Goal: Answer question/provide support

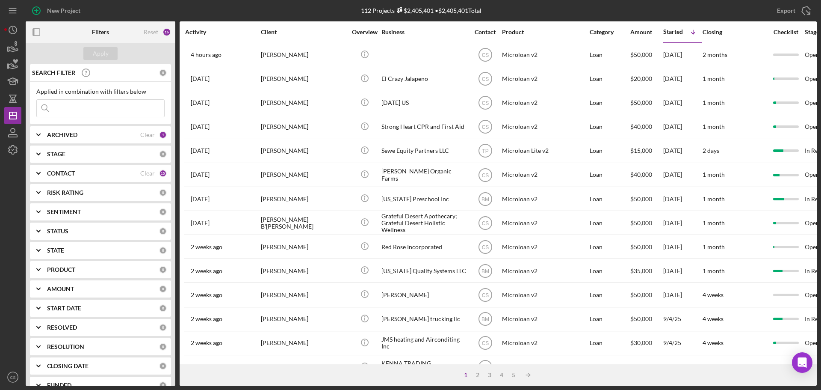
scroll to position [214, 0]
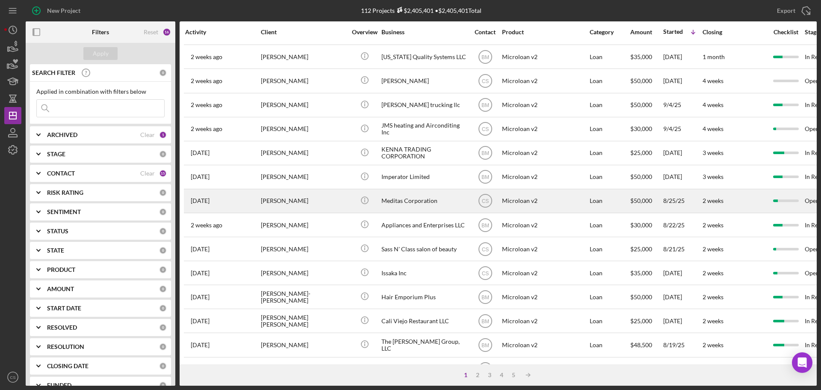
click at [343, 206] on div "[PERSON_NAME]" at bounding box center [304, 200] width 86 height 23
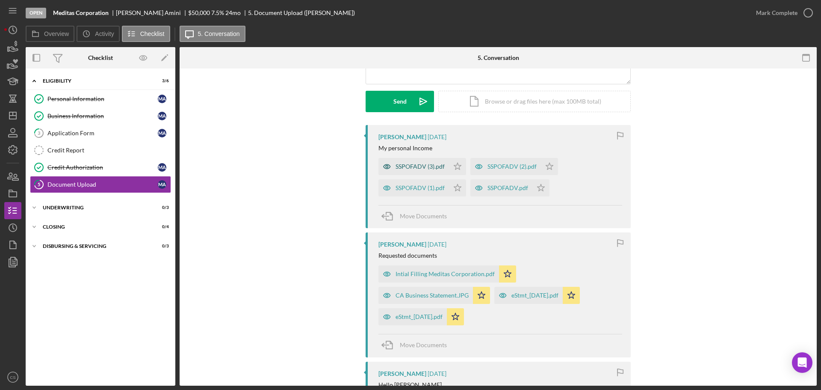
scroll to position [86, 0]
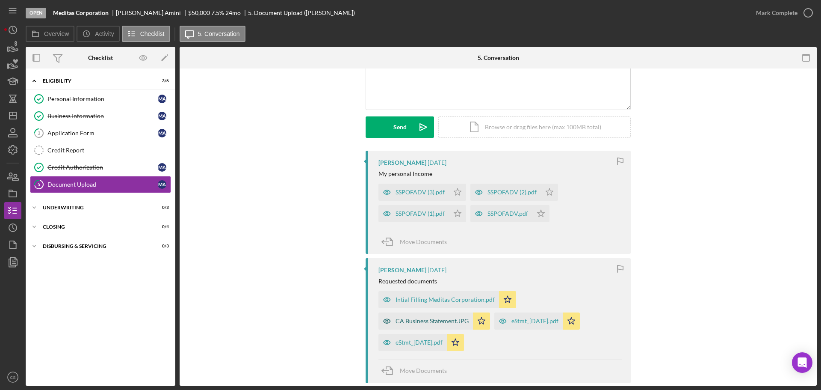
click at [419, 317] on div "CA Business Statement.JPG" at bounding box center [432, 320] width 73 height 7
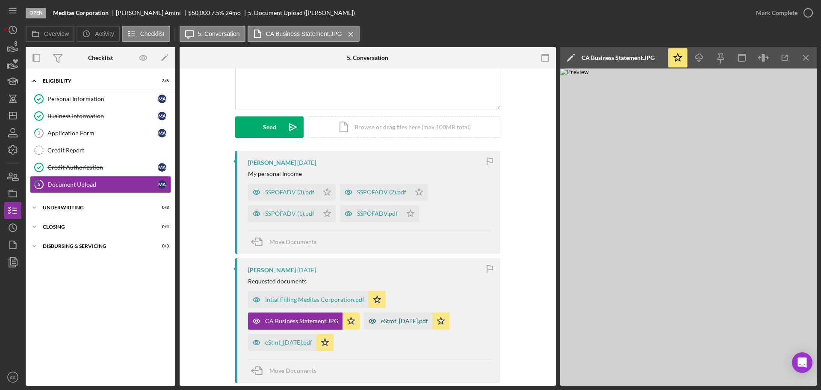
click at [405, 321] on div "eStmt_[DATE].pdf" at bounding box center [404, 320] width 47 height 7
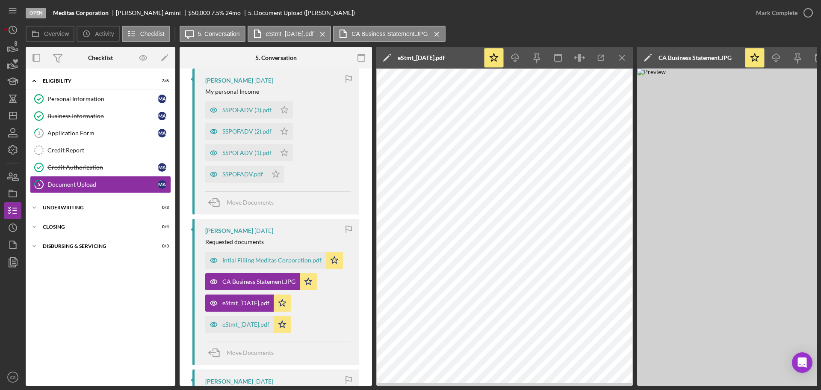
scroll to position [171, 0]
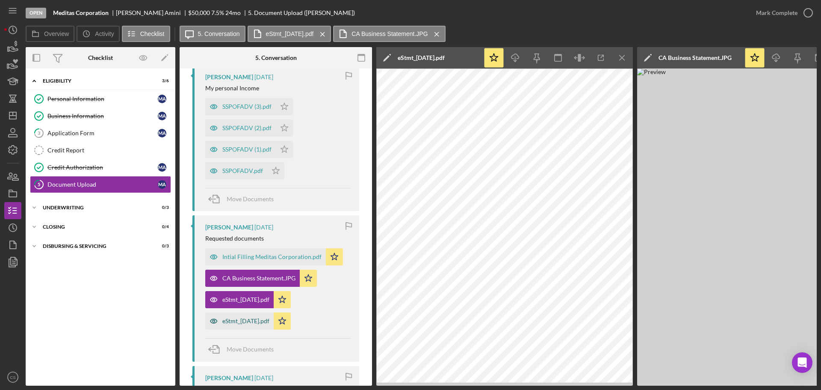
click at [235, 322] on div "eStmt_[DATE].pdf" at bounding box center [245, 320] width 47 height 7
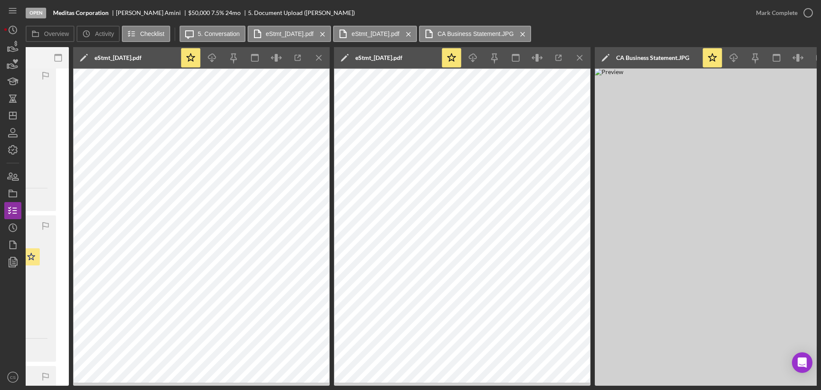
scroll to position [0, 338]
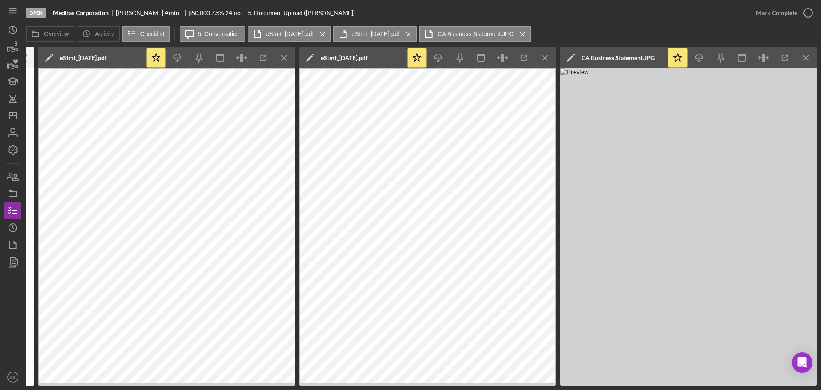
click at [641, 255] on img at bounding box center [688, 226] width 257 height 317
click at [766, 254] on img at bounding box center [688, 226] width 257 height 317
click at [811, 55] on icon "Icon/Menu Close" at bounding box center [806, 57] width 19 height 19
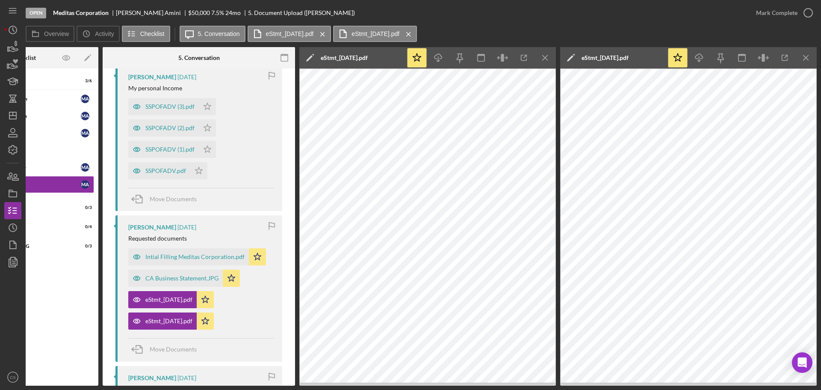
scroll to position [0, 77]
click at [804, 58] on icon "Icon/Menu Close" at bounding box center [806, 57] width 19 height 19
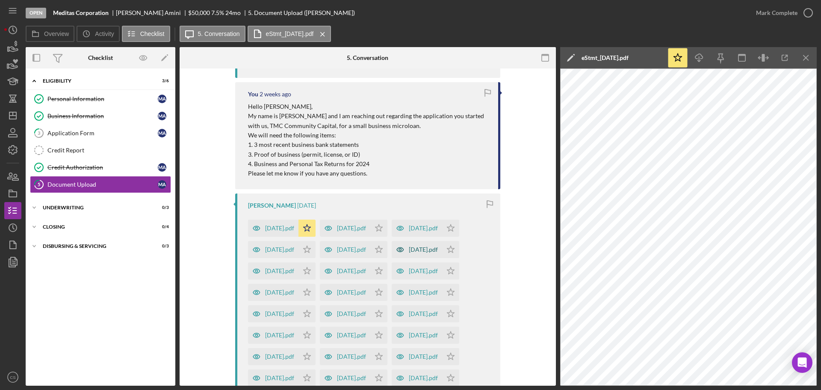
scroll to position [455, 0]
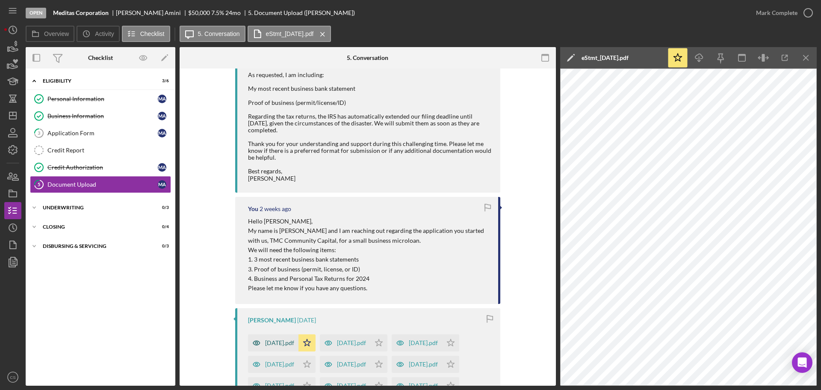
click at [283, 342] on div "[DATE].pdf" at bounding box center [279, 342] width 29 height 7
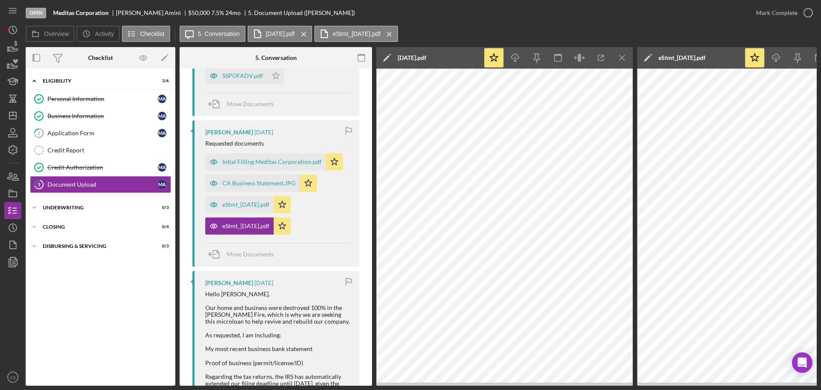
scroll to position [220, 0]
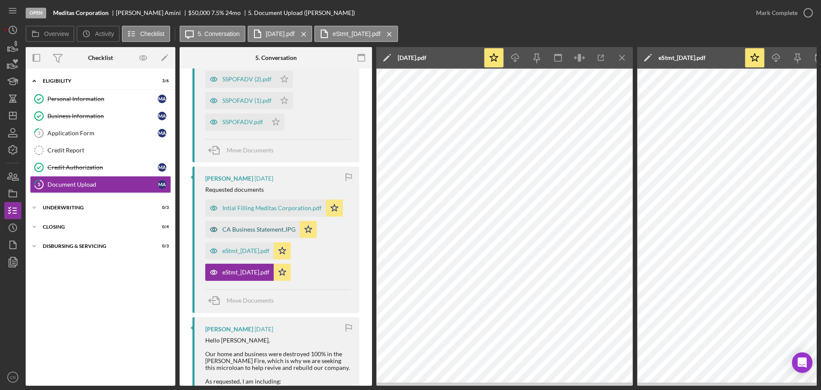
click at [258, 227] on div "CA Business Statement.JPG" at bounding box center [258, 229] width 73 height 7
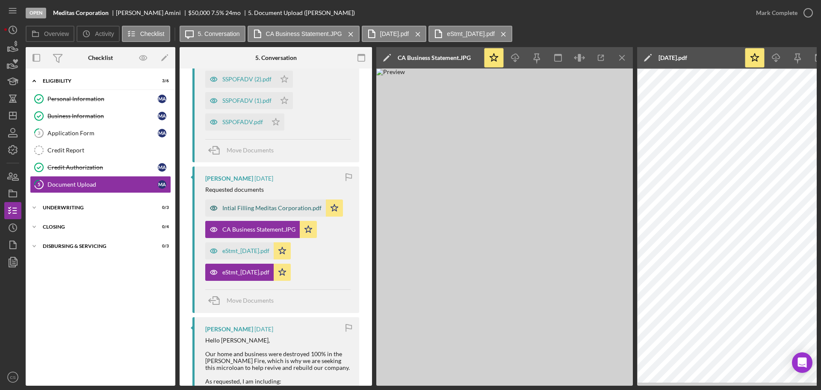
click at [258, 205] on div "Intial Filling Meditas Corporation.pdf" at bounding box center [271, 207] width 99 height 7
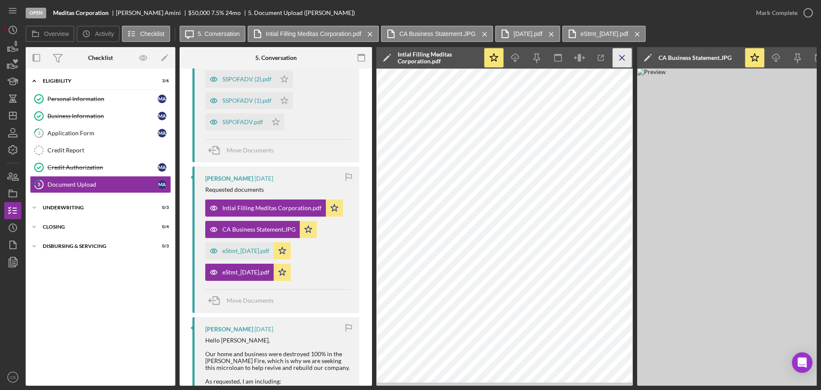
click at [622, 52] on icon "Icon/Menu Close" at bounding box center [622, 57] width 19 height 19
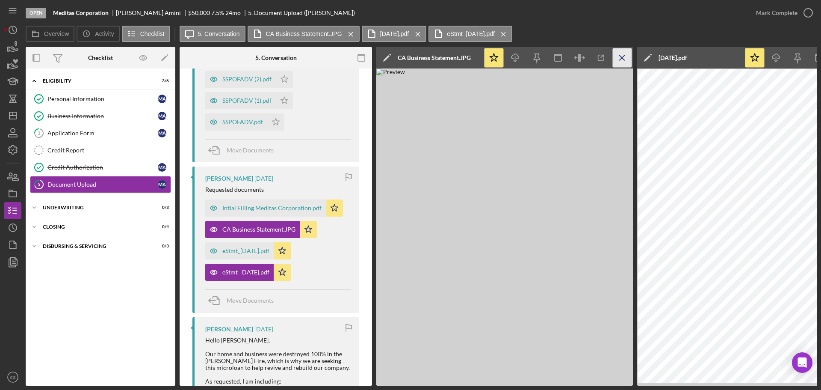
click at [623, 55] on icon "Icon/Menu Close" at bounding box center [622, 57] width 19 height 19
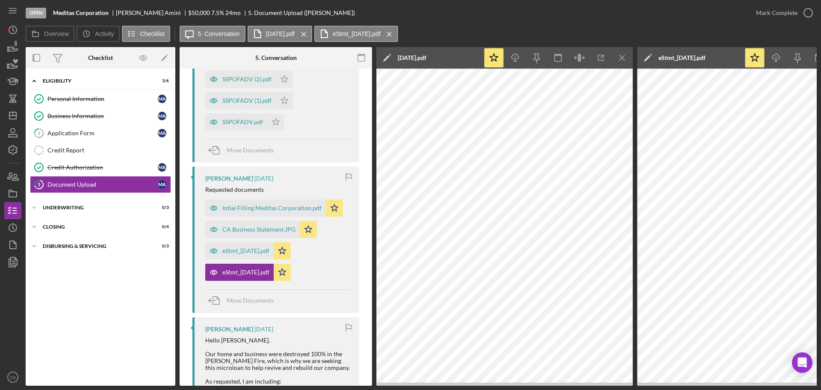
click at [623, 55] on icon "Icon/Menu Close" at bounding box center [622, 57] width 19 height 19
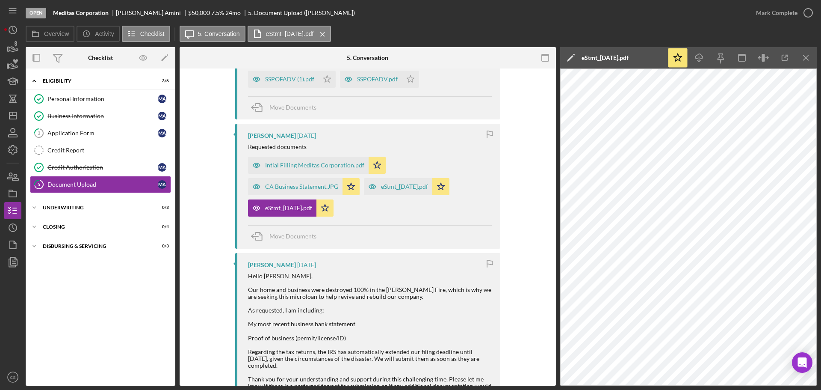
scroll to position [198, 0]
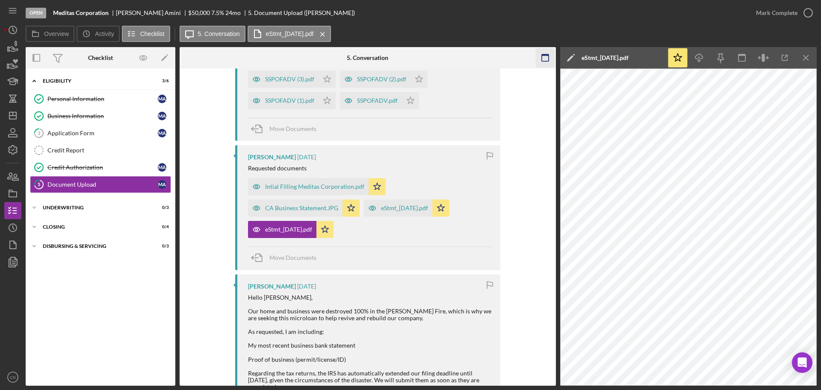
click at [805, 56] on icon "Icon/Menu Close" at bounding box center [806, 57] width 19 height 19
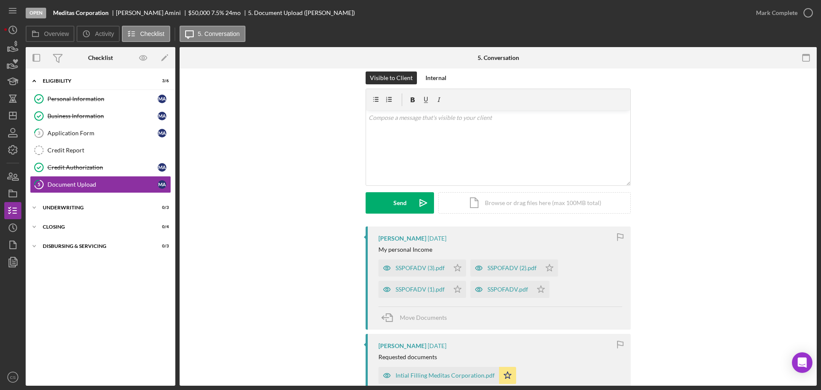
scroll to position [0, 0]
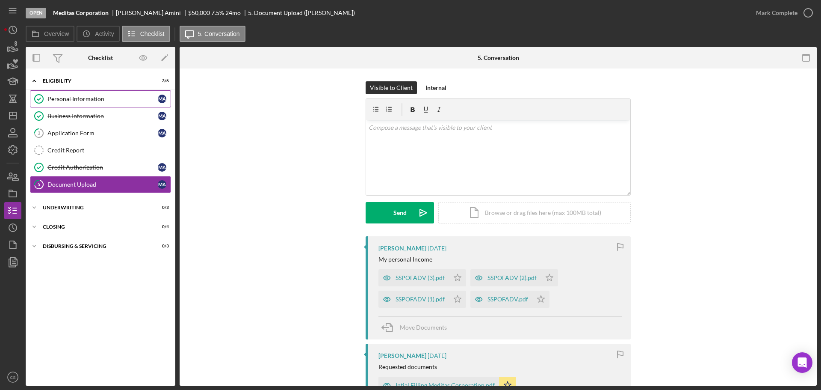
click at [101, 99] on div "Personal Information" at bounding box center [102, 98] width 110 height 7
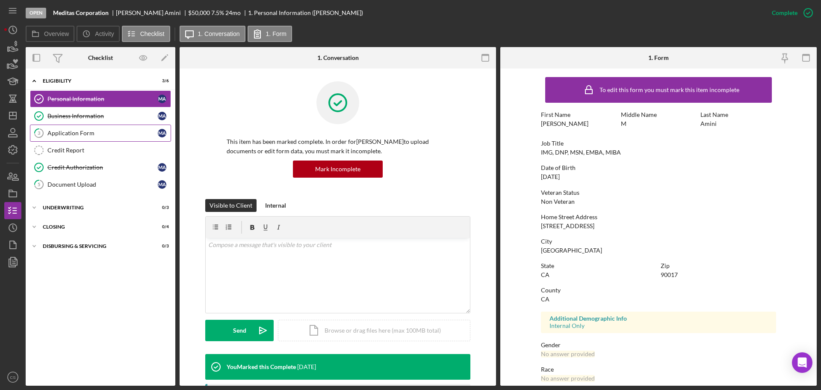
click at [100, 135] on div "Application Form" at bounding box center [102, 133] width 110 height 7
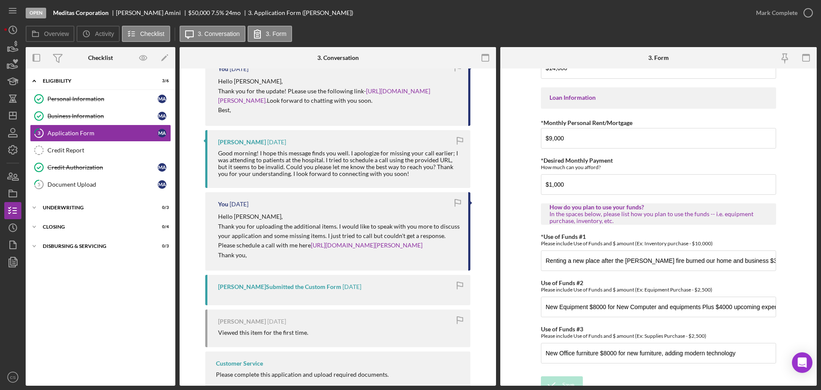
scroll to position [420, 0]
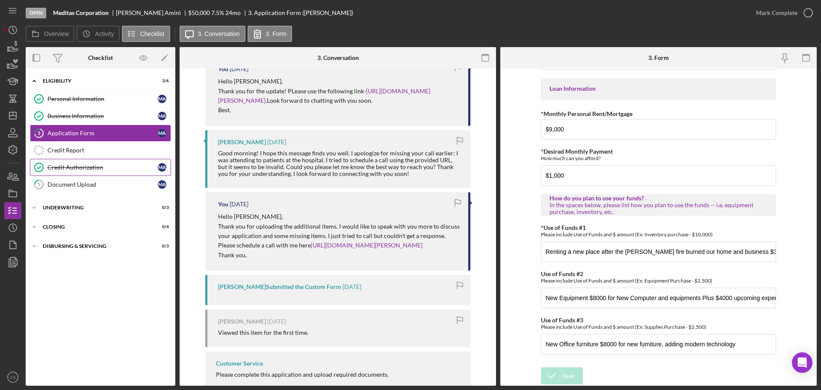
click at [112, 160] on link "Credit Authorization Credit Authorization M A" at bounding box center [100, 167] width 141 height 17
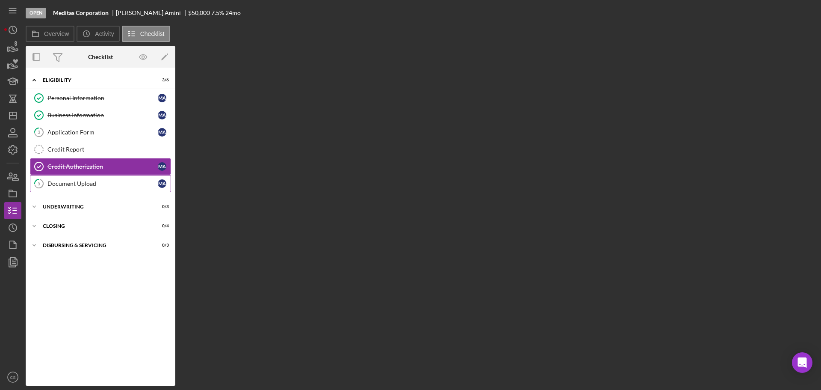
click at [114, 180] on div "Document Upload" at bounding box center [102, 183] width 110 height 7
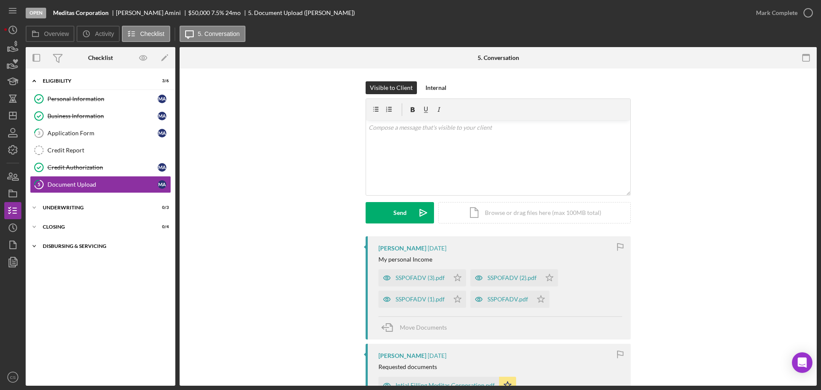
click at [100, 246] on div "Disbursing & Servicing" at bounding box center [104, 245] width 122 height 5
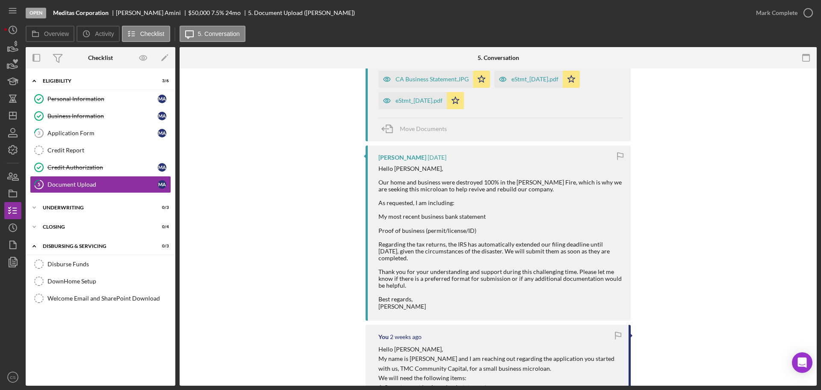
scroll to position [342, 0]
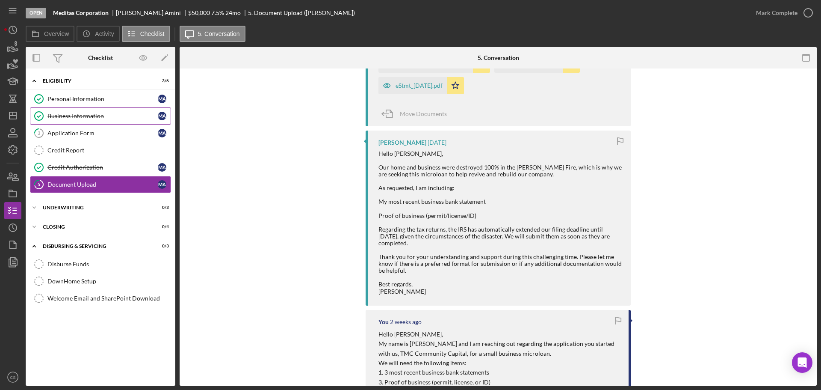
click at [64, 112] on link "Business Information Business Information M A" at bounding box center [100, 115] width 141 height 17
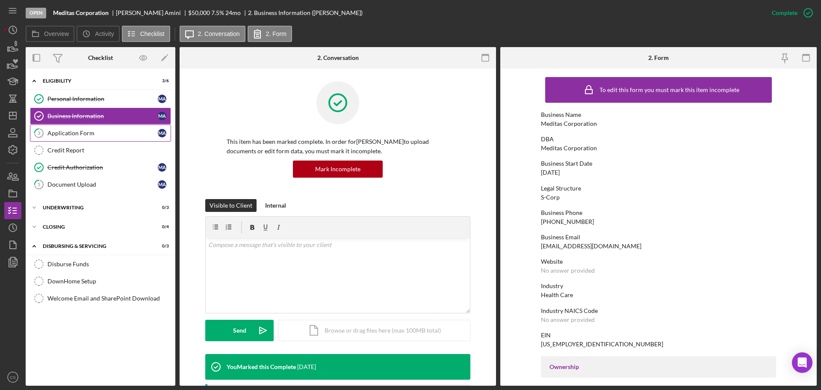
click at [98, 136] on div "Application Form" at bounding box center [102, 133] width 110 height 7
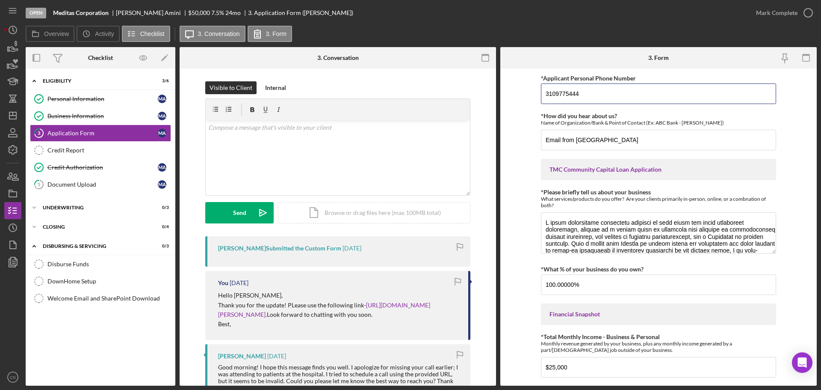
drag, startPoint x: 623, startPoint y: 91, endPoint x: 418, endPoint y: 74, distance: 205.1
click at [447, 75] on div "Overview Internal Workflow Stage Open Icon/Dropdown Arrow Archive (can unarchiv…" at bounding box center [421, 216] width 791 height 338
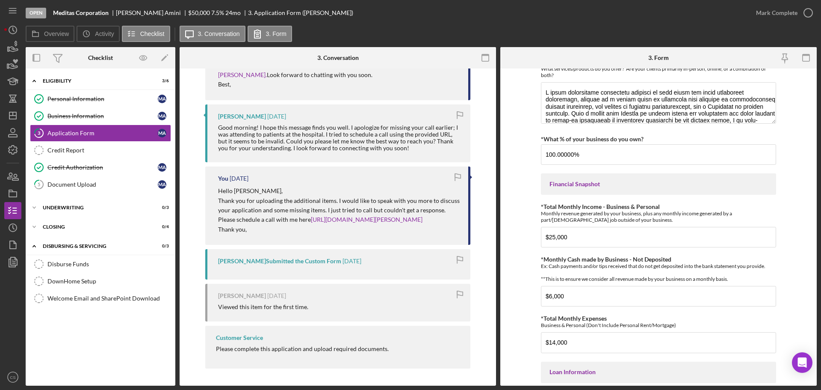
scroll to position [171, 0]
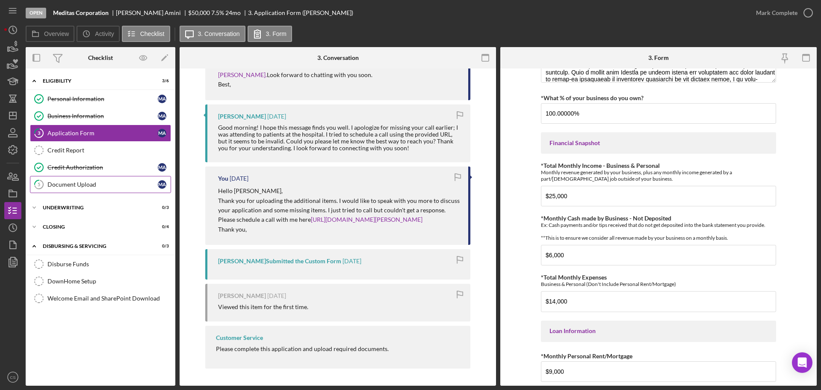
click at [82, 183] on div "Document Upload" at bounding box center [102, 184] width 110 height 7
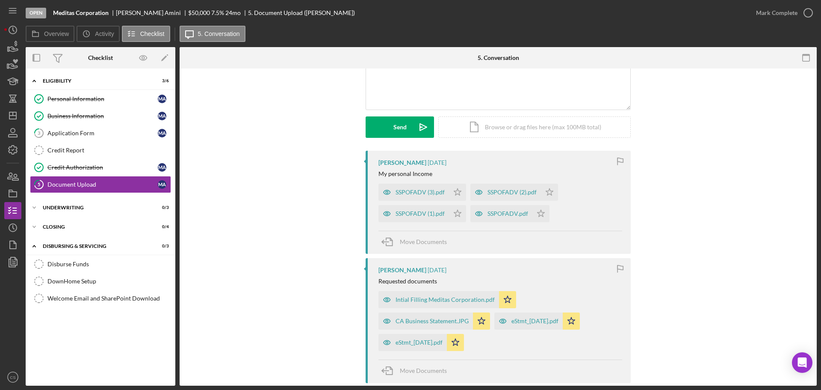
scroll to position [128, 0]
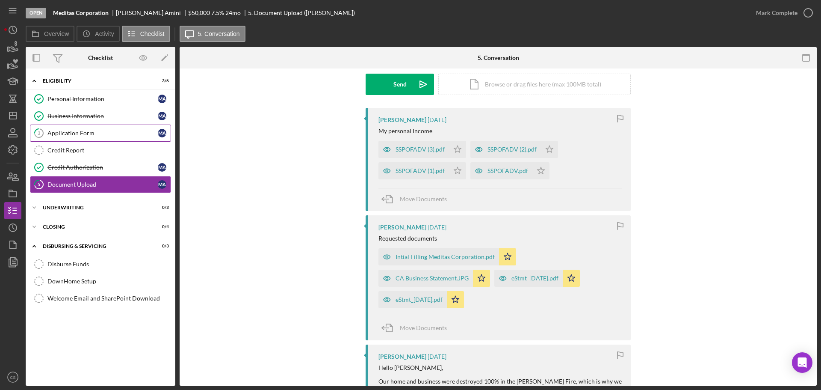
click at [103, 137] on link "3 Application Form M A" at bounding box center [100, 132] width 141 height 17
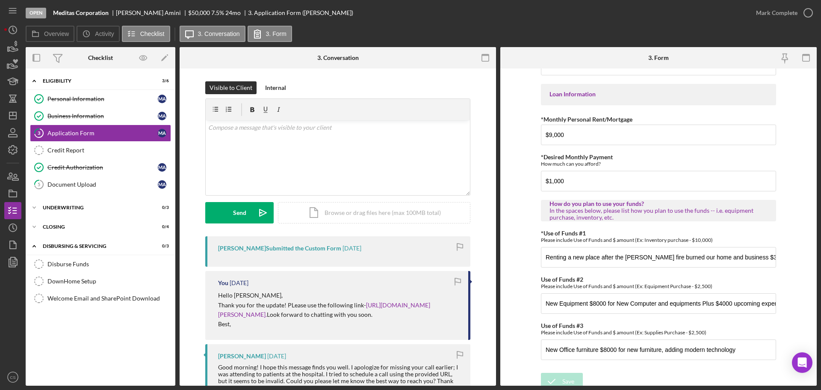
scroll to position [420, 0]
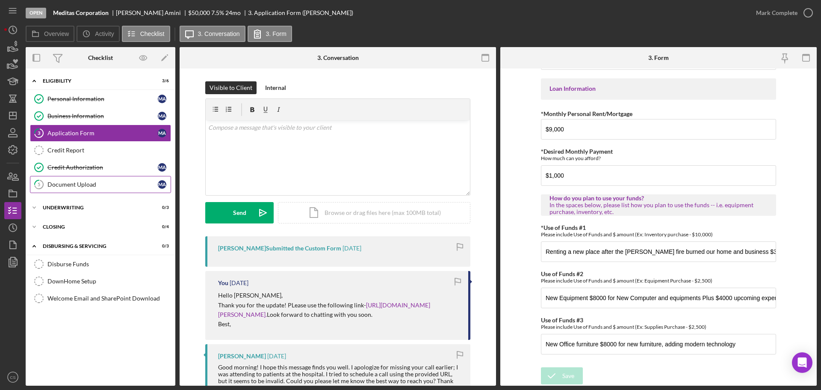
click at [108, 188] on link "5 Document Upload M A" at bounding box center [100, 184] width 141 height 17
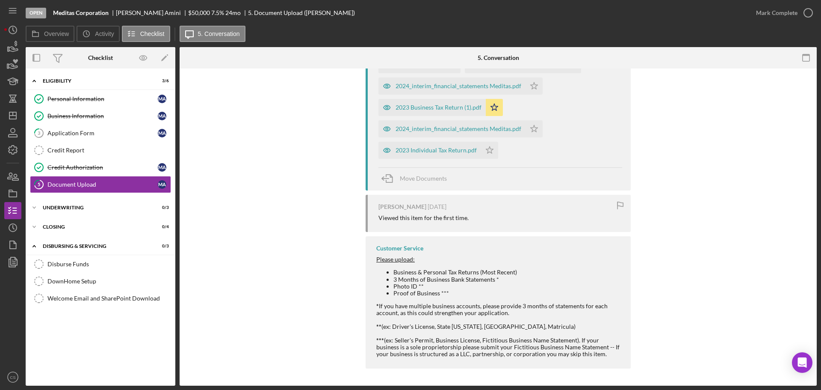
scroll to position [1069, 0]
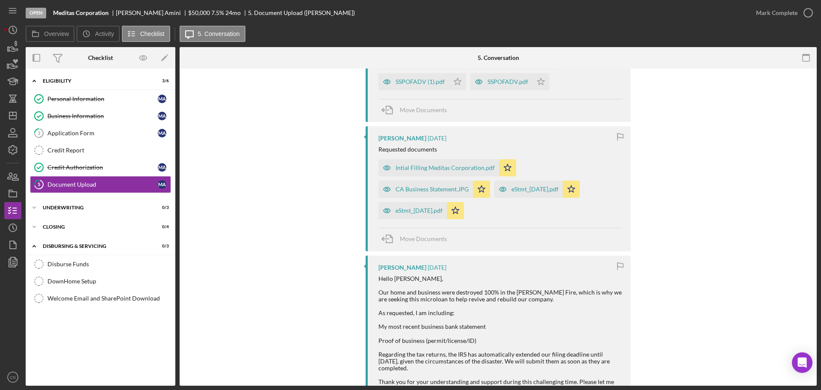
scroll to position [214, 0]
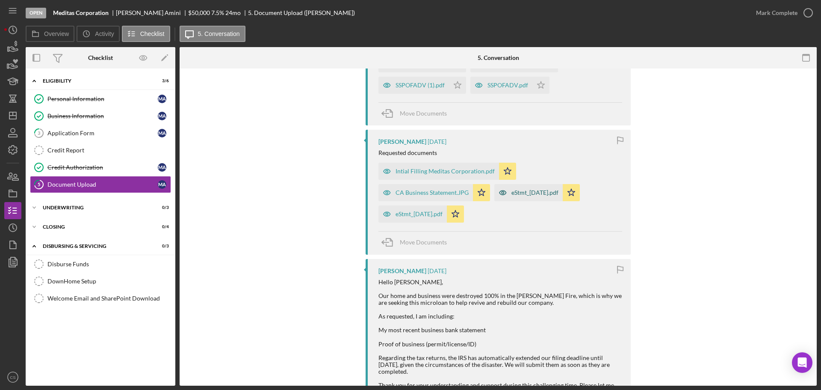
click at [531, 198] on div "eStmt_[DATE].pdf" at bounding box center [528, 192] width 68 height 17
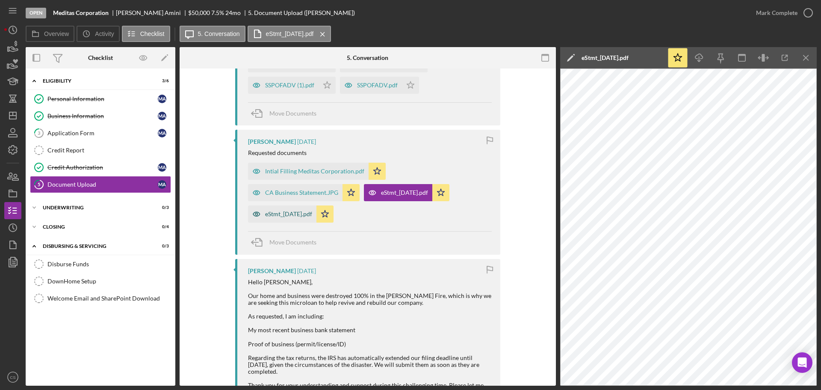
click at [289, 213] on div "eStmt_[DATE].pdf" at bounding box center [288, 213] width 47 height 7
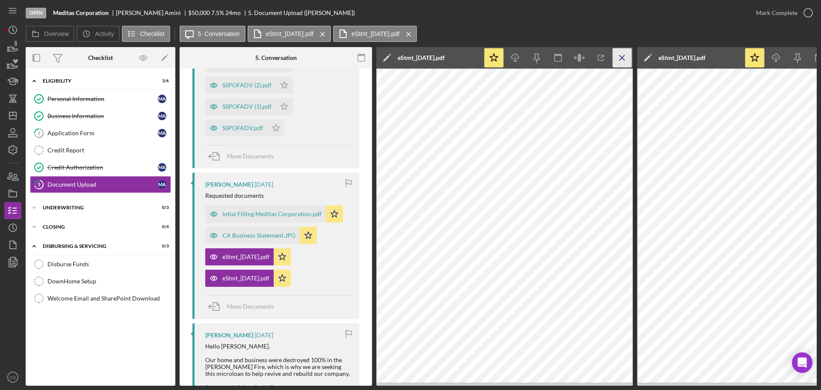
click at [629, 61] on icon "Icon/Menu Close" at bounding box center [622, 57] width 19 height 19
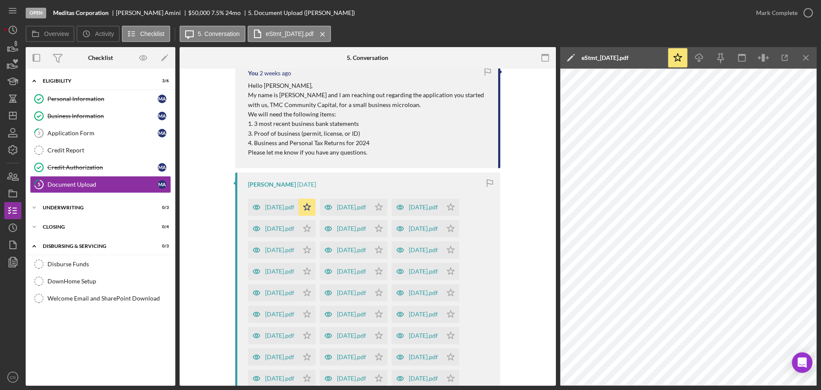
scroll to position [684, 0]
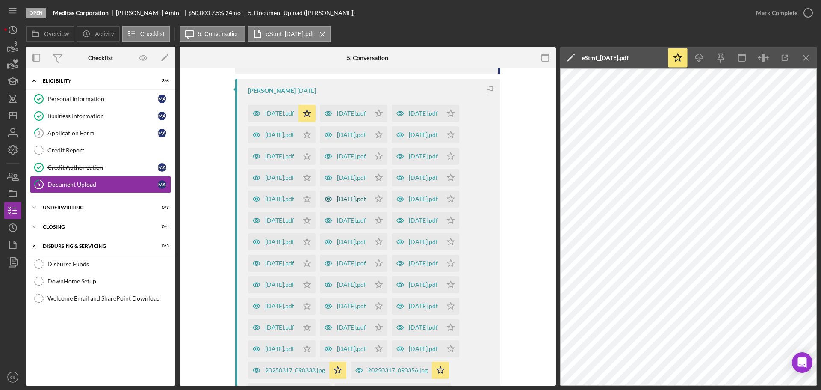
click at [361, 202] on div "[DATE].pdf" at bounding box center [351, 198] width 29 height 7
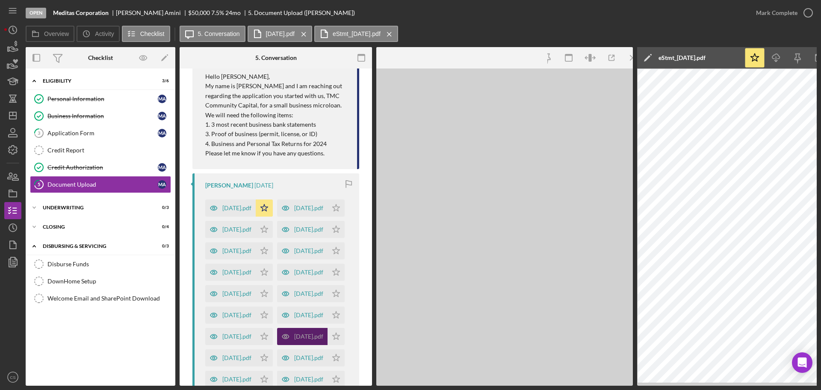
scroll to position [769, 0]
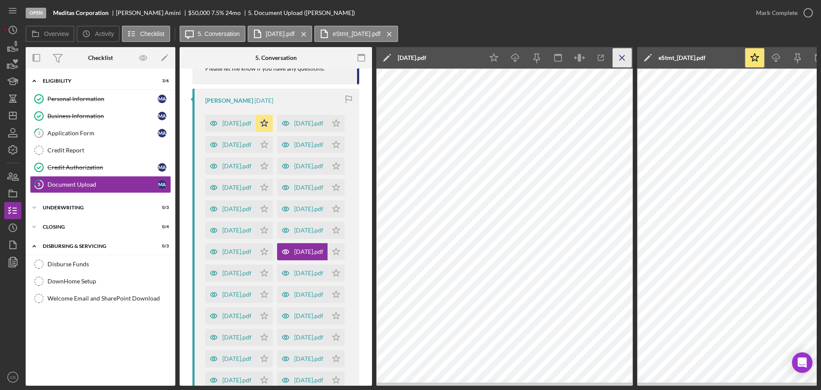
click at [623, 56] on icon "Icon/Menu Close" at bounding box center [622, 57] width 19 height 19
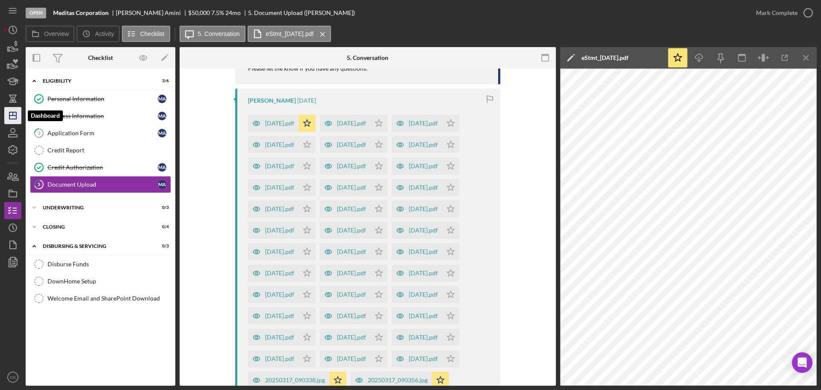
click at [12, 119] on polygon "button" at bounding box center [12, 115] width 7 height 7
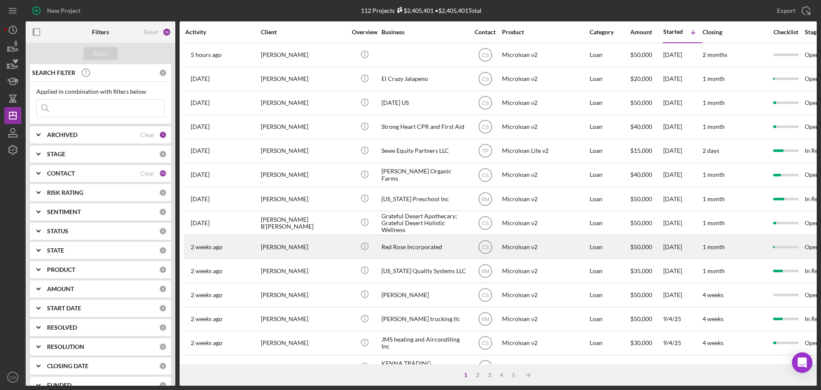
click at [332, 245] on div "[PERSON_NAME]" at bounding box center [304, 246] width 86 height 23
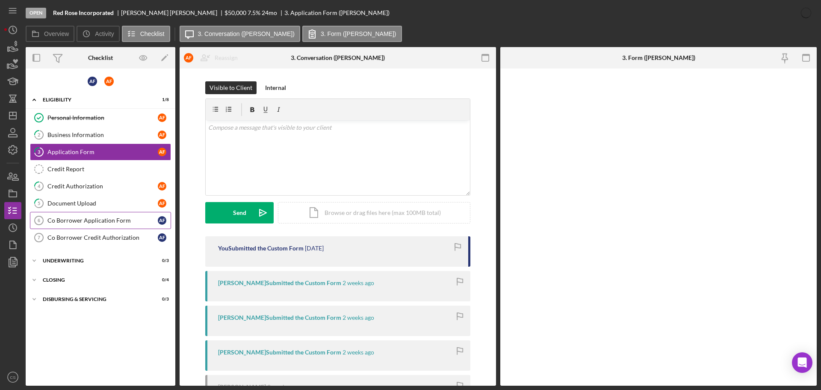
click at [78, 226] on link "Co Borrower Application Form 6 Co Borrower Application Form A F" at bounding box center [100, 220] width 141 height 17
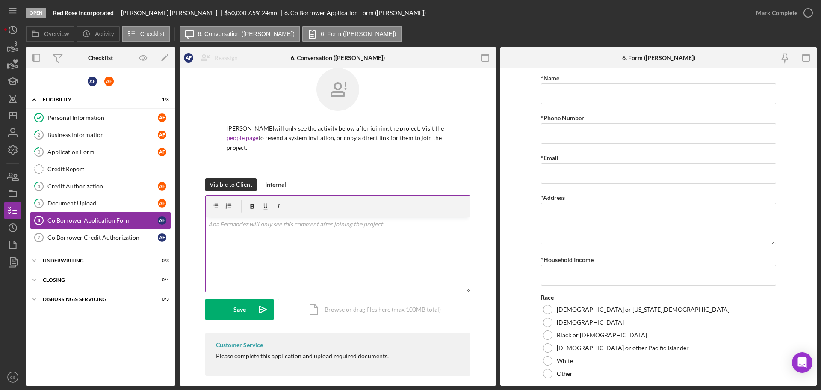
scroll to position [21, 0]
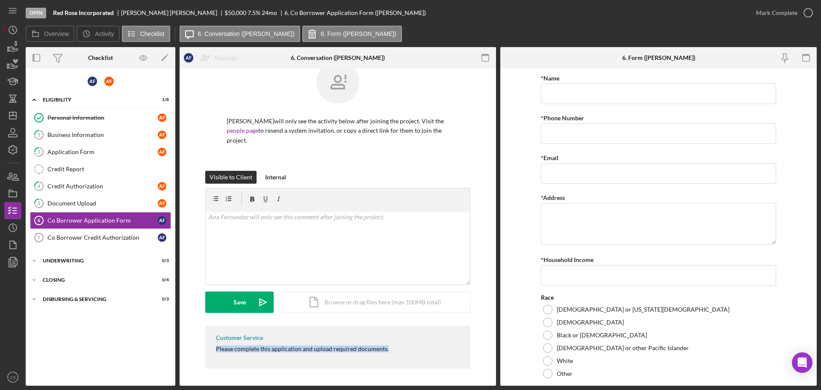
drag, startPoint x: 399, startPoint y: 351, endPoint x: 207, endPoint y: 351, distance: 192.5
click at [207, 351] on div "Customer Service Please complete this application and upload required documents." at bounding box center [337, 346] width 265 height 43
copy div "Please complete this application and upload required documents."
click at [287, 245] on div "v Color teal Color pink Remove color Add row above Add row below Add column bef…" at bounding box center [338, 247] width 264 height 75
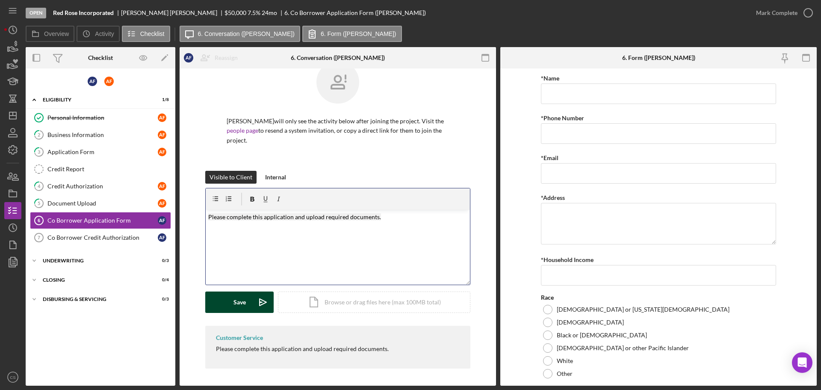
click at [226, 306] on button "Save Icon/icon-invite-send" at bounding box center [239, 301] width 68 height 21
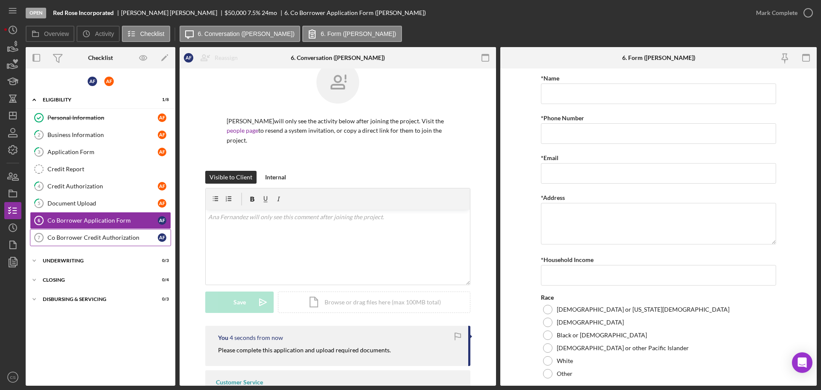
click at [109, 235] on div "Co Borrower Credit Authorization" at bounding box center [102, 237] width 110 height 7
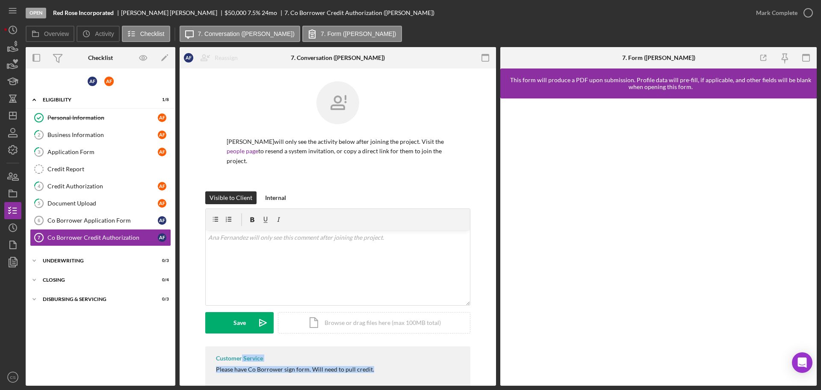
drag, startPoint x: 307, startPoint y: 363, endPoint x: 242, endPoint y: 360, distance: 65.1
click at [242, 360] on div "Customer Service Please have Co Borrower sign form. Will need to pull credit." at bounding box center [337, 367] width 265 height 43
click at [386, 368] on div "Customer Service Please have Co Borrower sign form. Will need to pull credit." at bounding box center [337, 367] width 265 height 43
drag, startPoint x: 314, startPoint y: 366, endPoint x: 218, endPoint y: 367, distance: 95.8
click at [218, 367] on div "Customer Service Please have Co Borrower sign form. Will need to pull credit." at bounding box center [337, 367] width 265 height 43
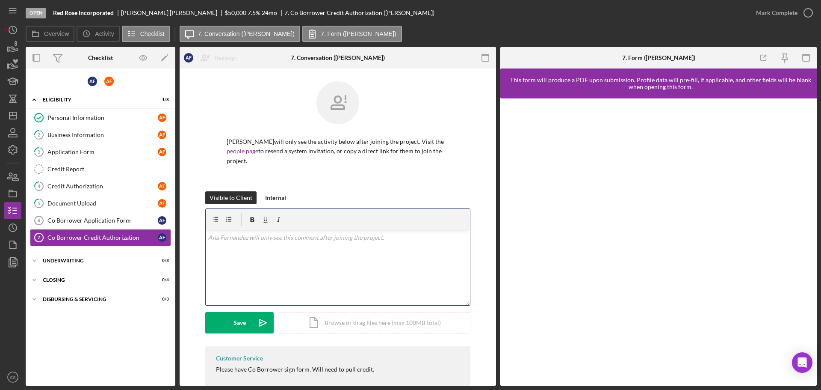
click at [245, 263] on div "v Color teal Color pink Remove color Add row above Add row below Add column bef…" at bounding box center [338, 267] width 264 height 75
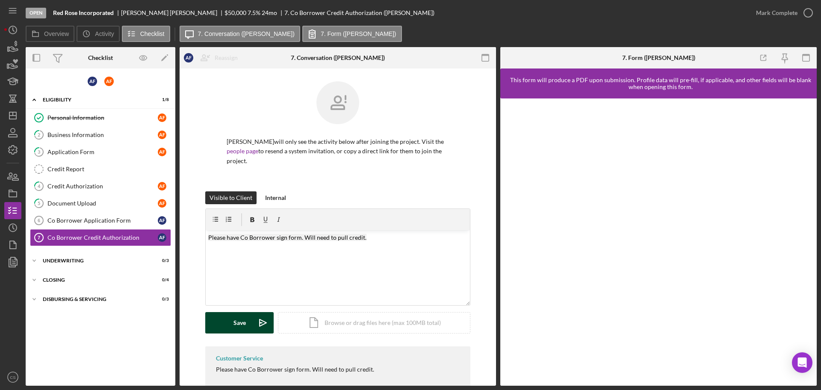
click at [231, 329] on button "Save Icon/icon-invite-send" at bounding box center [239, 322] width 68 height 21
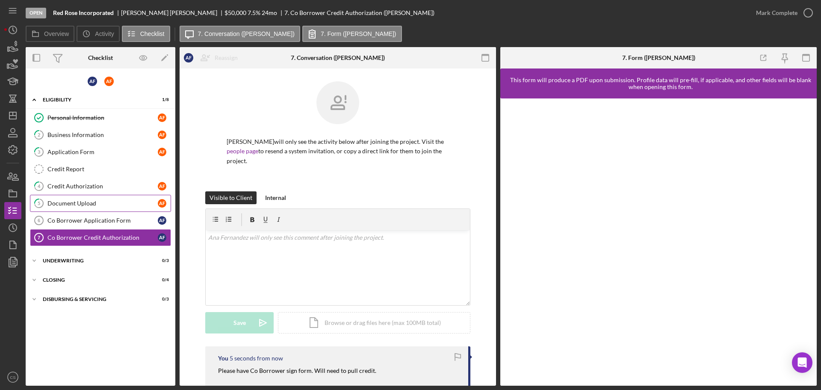
click at [82, 205] on div "Document Upload" at bounding box center [102, 203] width 110 height 7
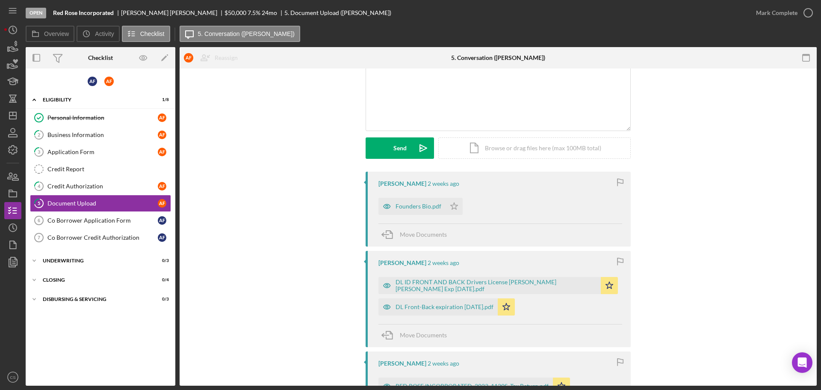
scroll to position [86, 0]
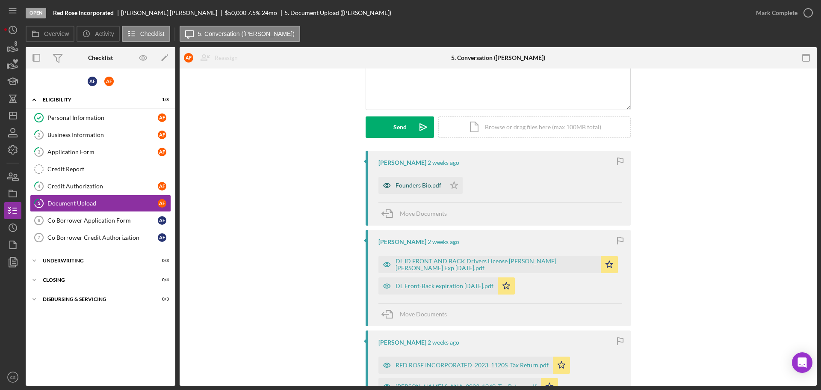
click at [416, 184] on div "Founders Bio.pdf" at bounding box center [419, 185] width 46 height 7
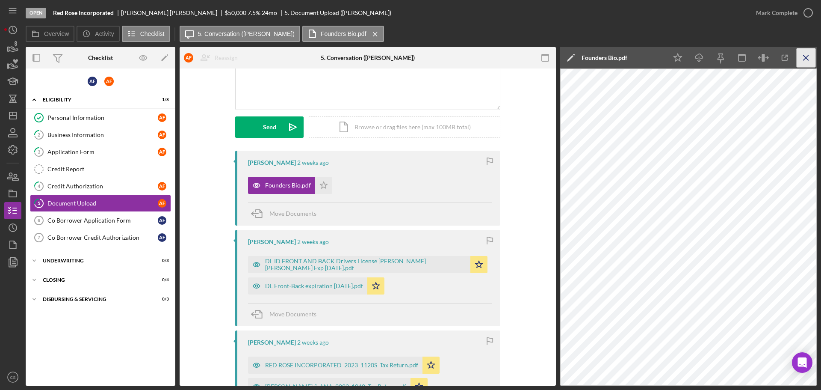
click at [803, 59] on icon "Icon/Menu Close" at bounding box center [806, 57] width 19 height 19
